Goal: Information Seeking & Learning: Learn about a topic

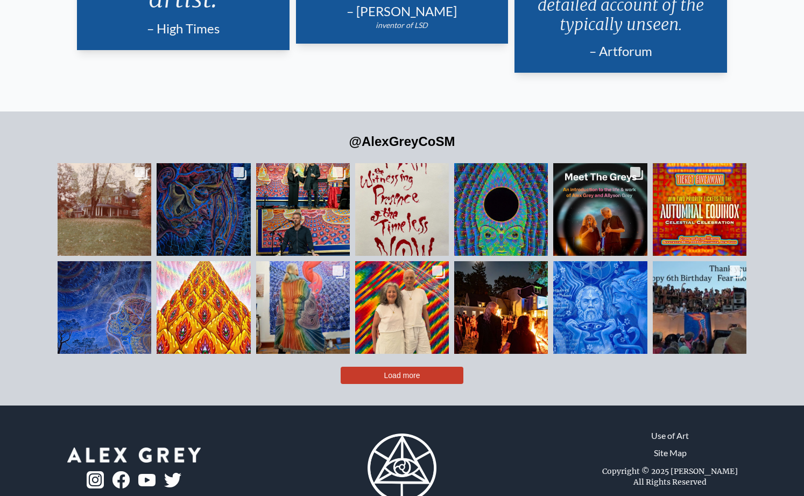
scroll to position [2459, 0]
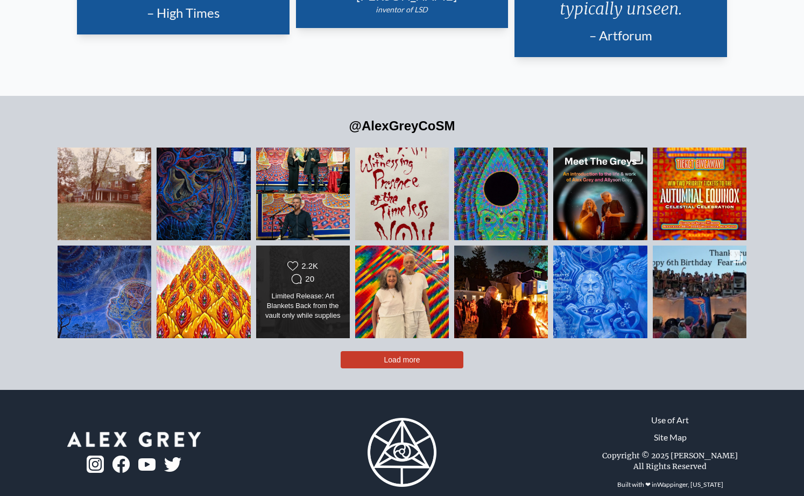
click at [277, 291] on div "Limited Release: Art Blankets Back from the vault only while supplies last: The…" at bounding box center [303, 306] width 76 height 30
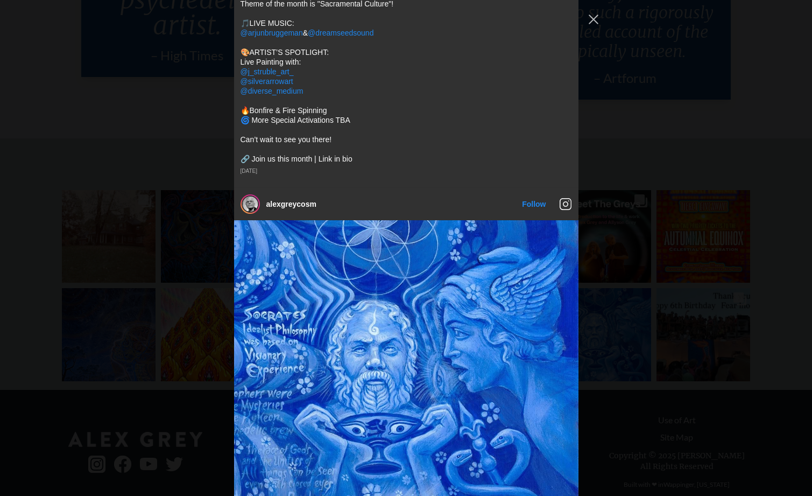
scroll to position [3697, 0]
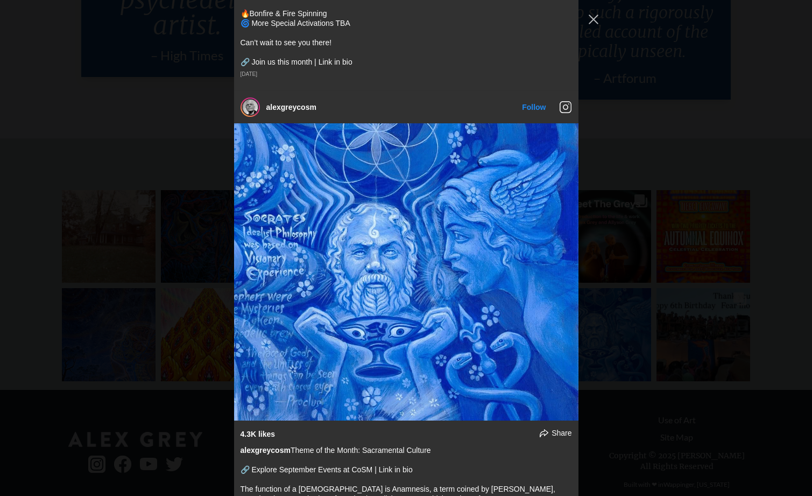
click at [680, 67] on div "alexgreycosm Follow" at bounding box center [406, 248] width 812 height 496
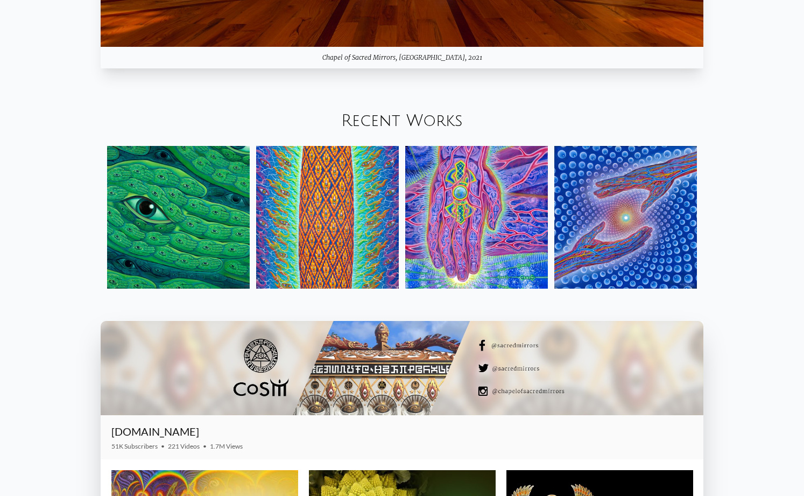
scroll to position [1350, 0]
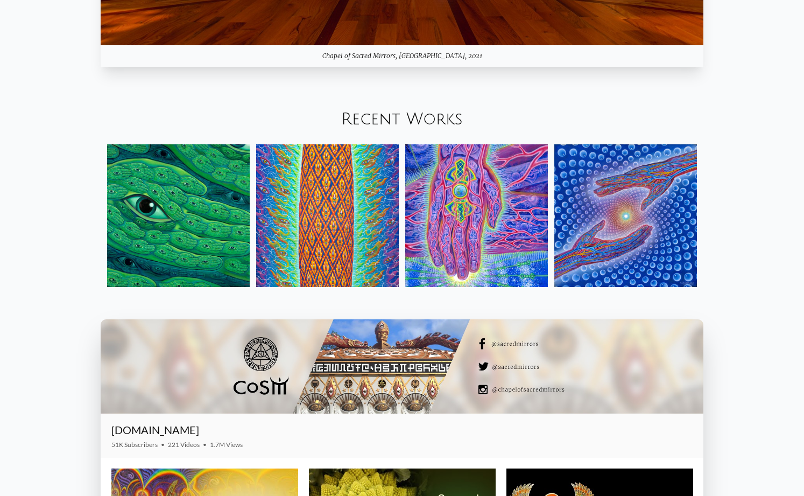
click at [195, 233] on img at bounding box center [178, 215] width 143 height 143
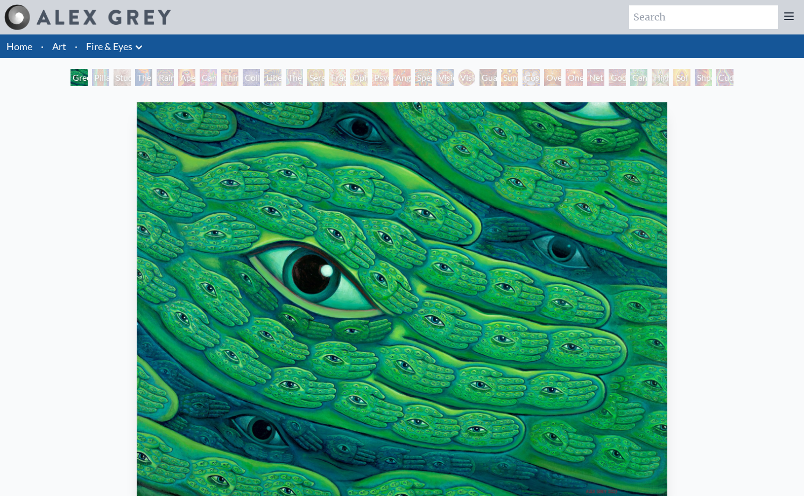
click at [93, 75] on div "Pillar of Awareness" at bounding box center [100, 77] width 17 height 17
